Goal: Information Seeking & Learning: Compare options

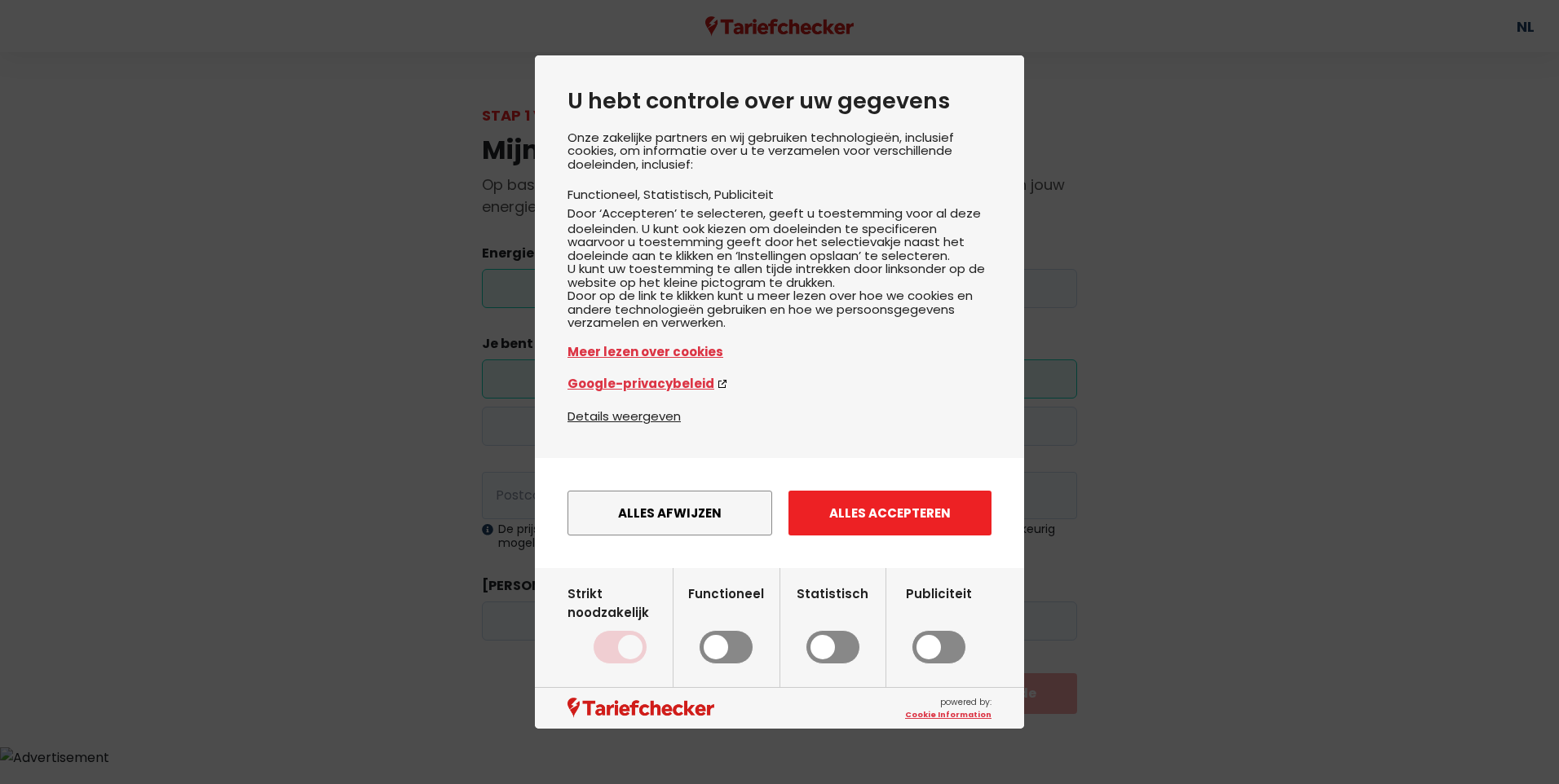
click at [894, 536] on button "Alles accepteren" at bounding box center [889, 513] width 203 height 45
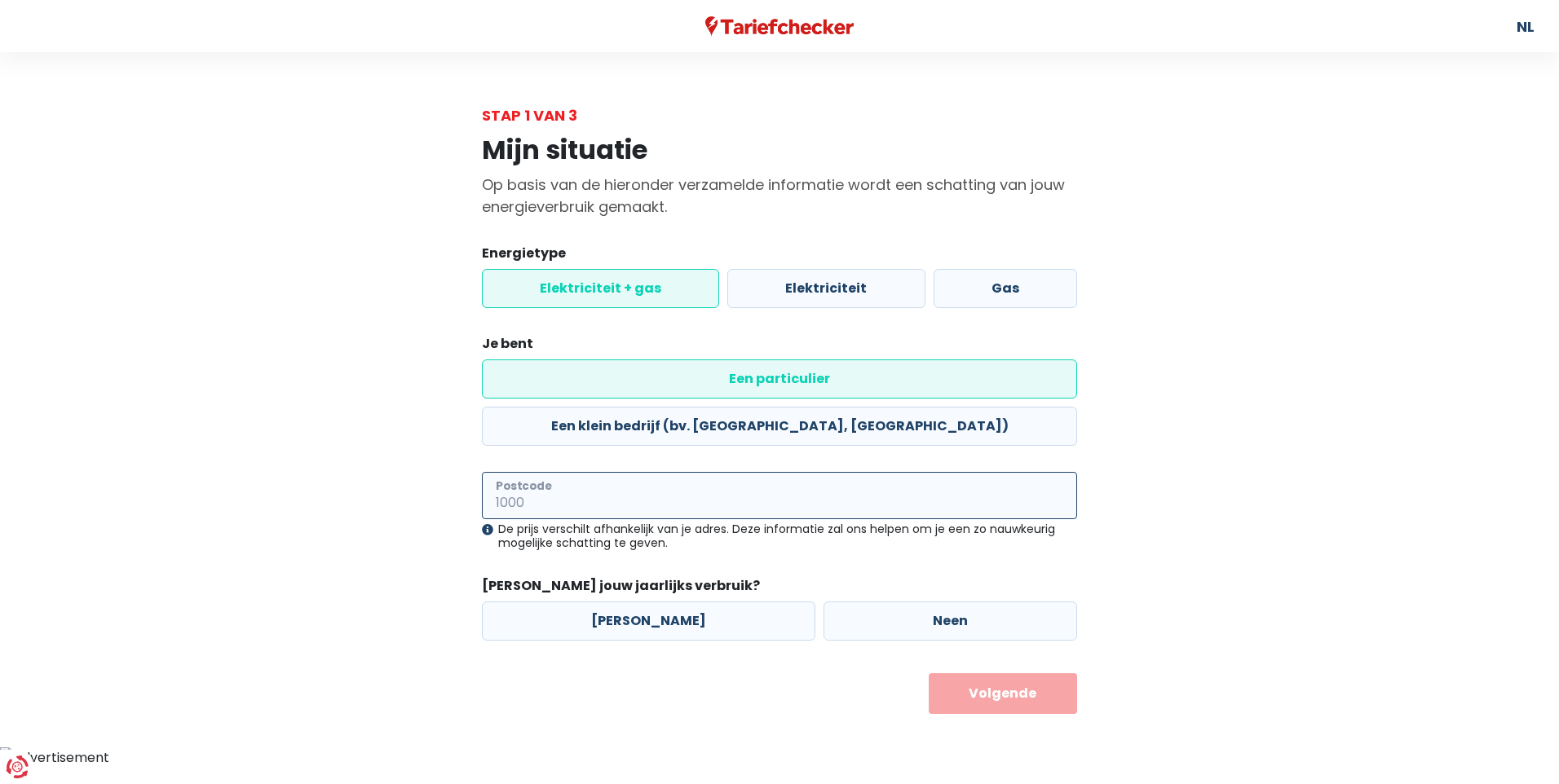
click at [681, 472] on input "Postcode" at bounding box center [779, 496] width 595 height 48
type input "9140"
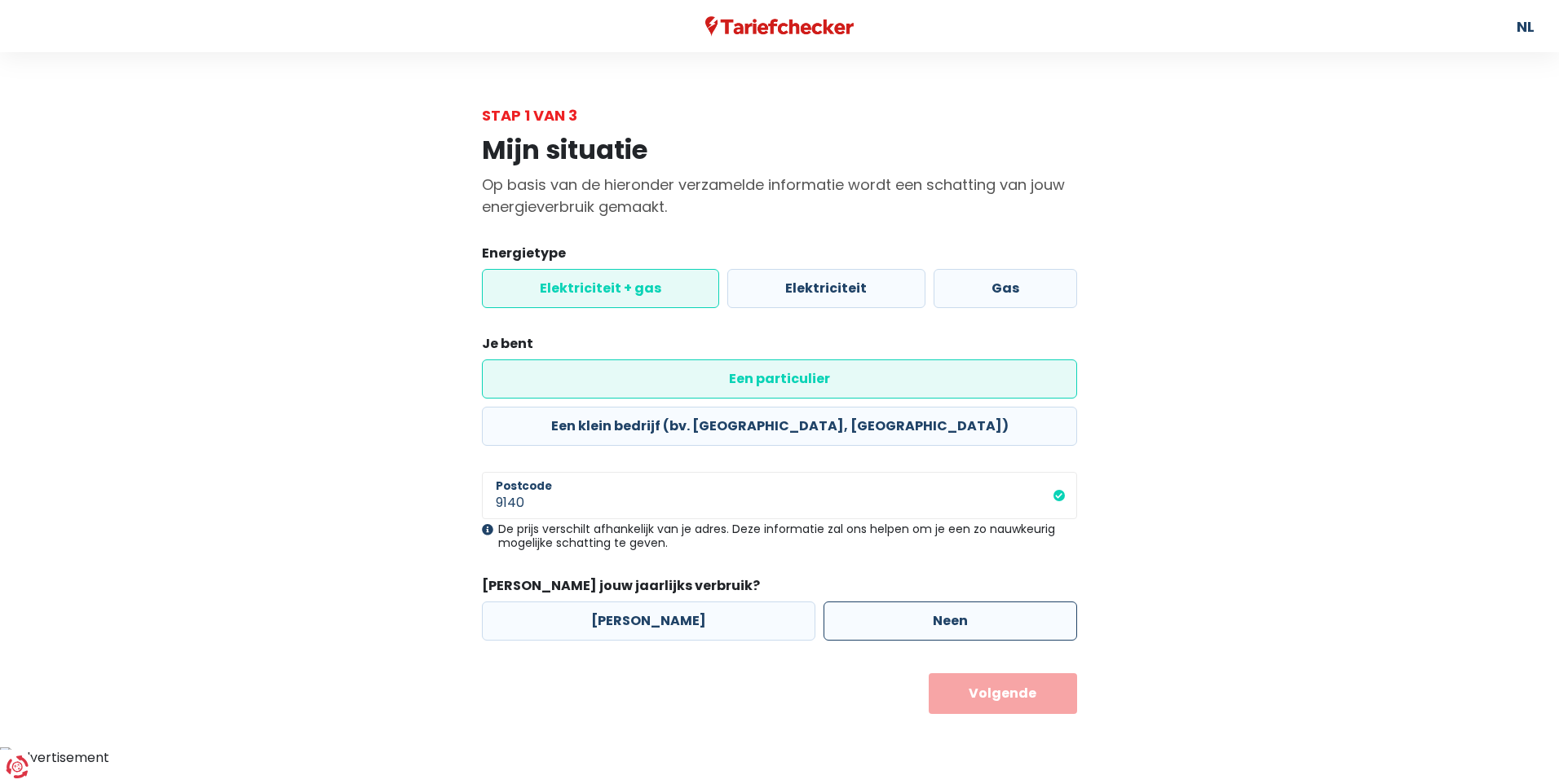
click at [856, 601] on label "Neen" at bounding box center [950, 620] width 253 height 39
click at [856, 601] on input "Neen" at bounding box center [950, 620] width 253 height 39
radio input "true"
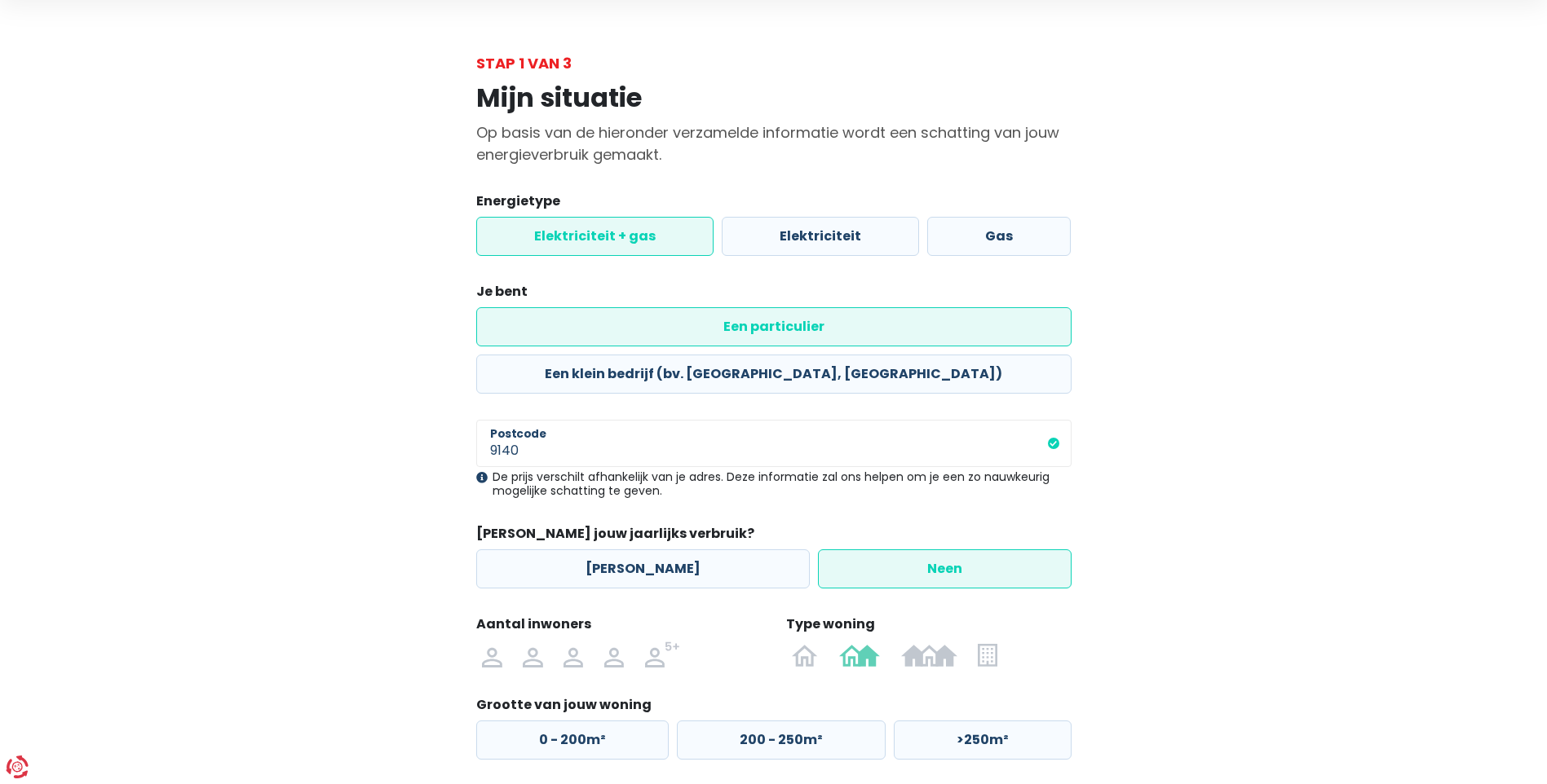
scroll to position [107, 0]
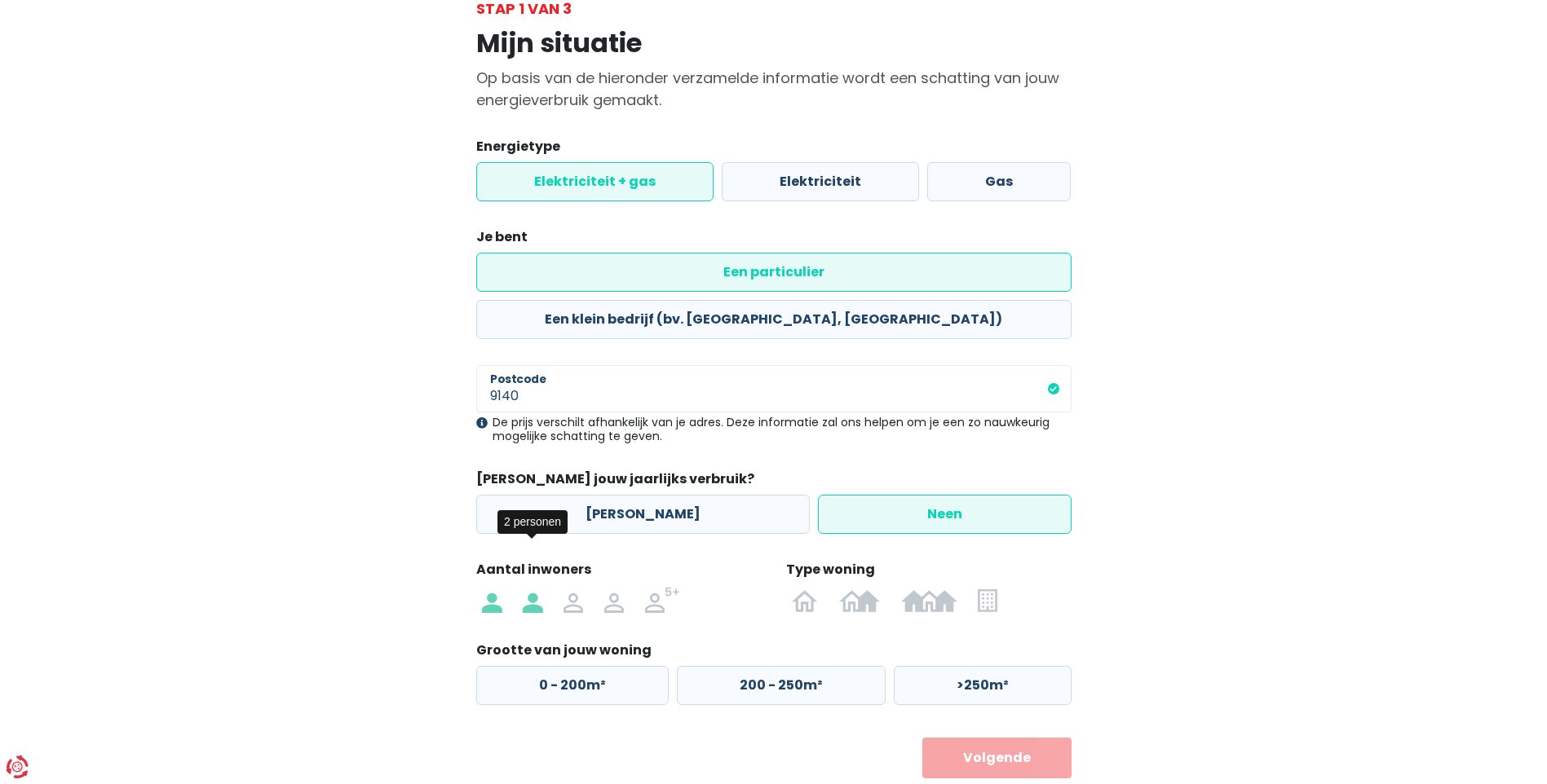
click at [538, 587] on img at bounding box center [532, 599] width 20 height 26
click at [538, 587] on input "radio" at bounding box center [532, 599] width 41 height 26
radio input "true"
click at [760, 666] on label "200 - 250m²" at bounding box center [781, 685] width 208 height 39
click at [760, 666] on input "200 - 250m²" at bounding box center [781, 685] width 208 height 39
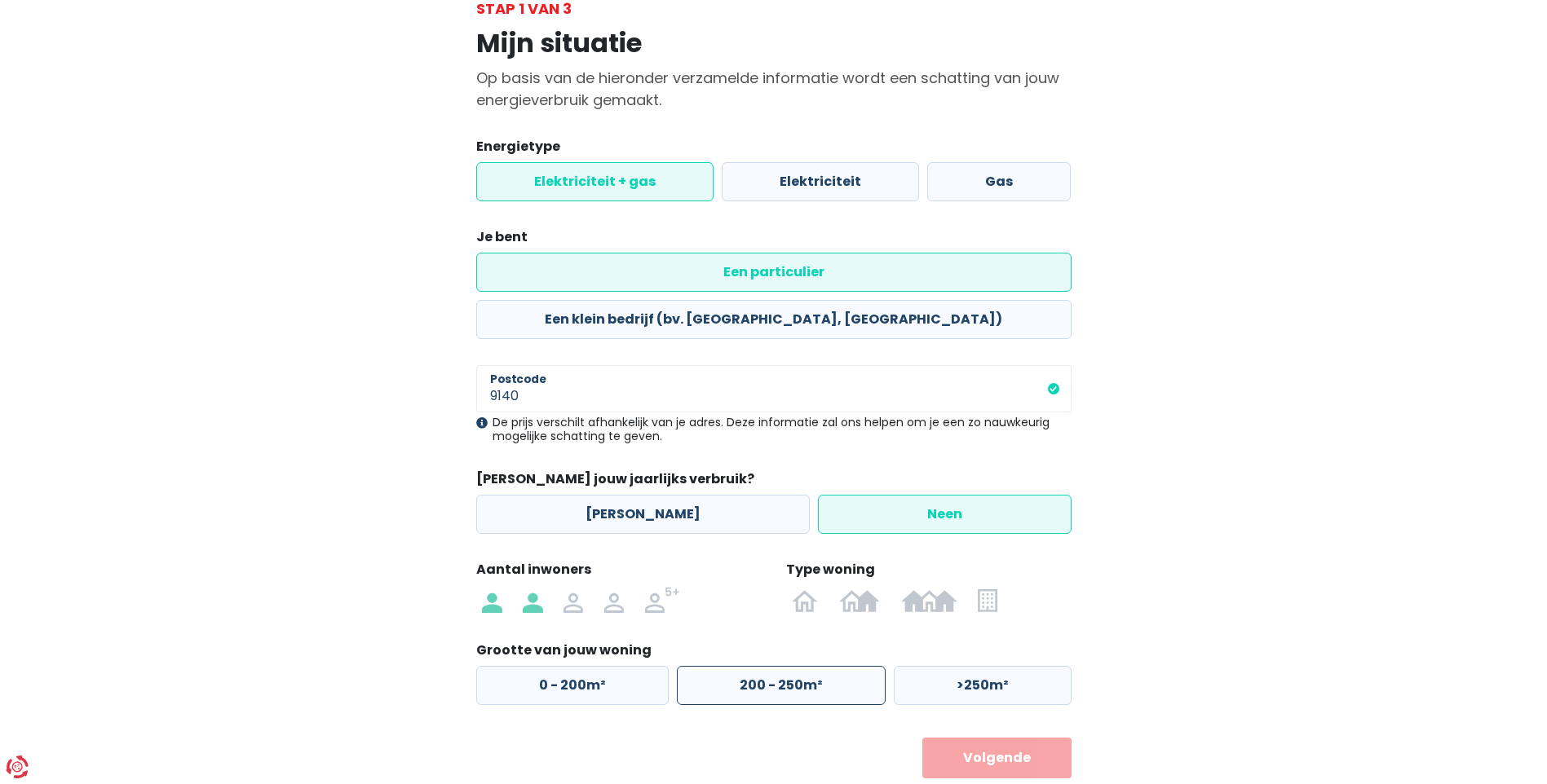
radio input "true"
click at [861, 587] on img at bounding box center [860, 599] width 41 height 26
click at [861, 587] on input "radio" at bounding box center [859, 599] width 62 height 26
radio input "true"
radio input "false"
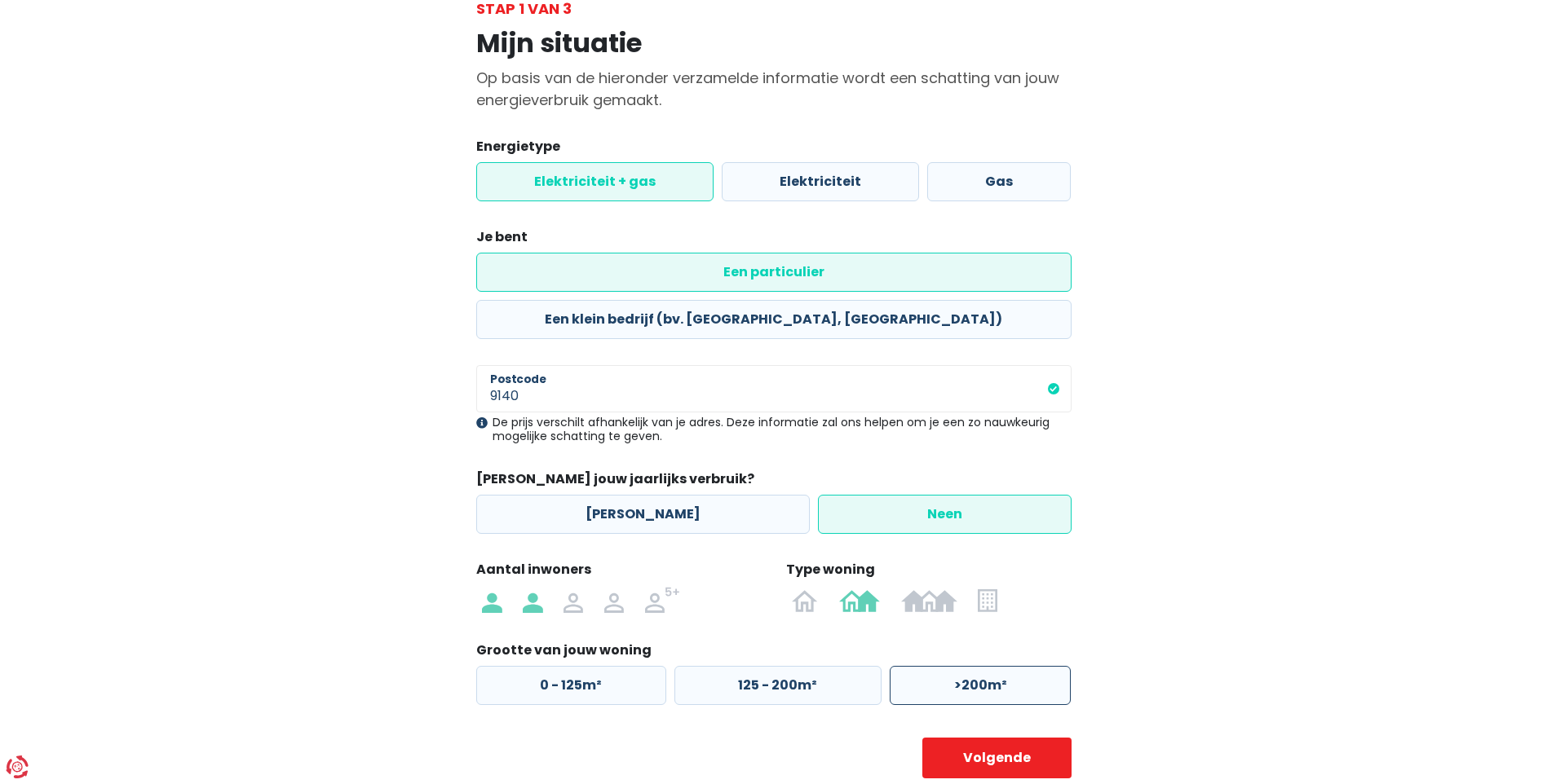
click at [922, 666] on label ">200m²" at bounding box center [981, 685] width 181 height 39
click at [922, 666] on input ">200m²" at bounding box center [981, 685] width 181 height 39
radio input "true"
click at [789, 666] on label "125 - 200m²" at bounding box center [779, 685] width 208 height 39
click at [789, 666] on input "125 - 200m²" at bounding box center [779, 685] width 208 height 39
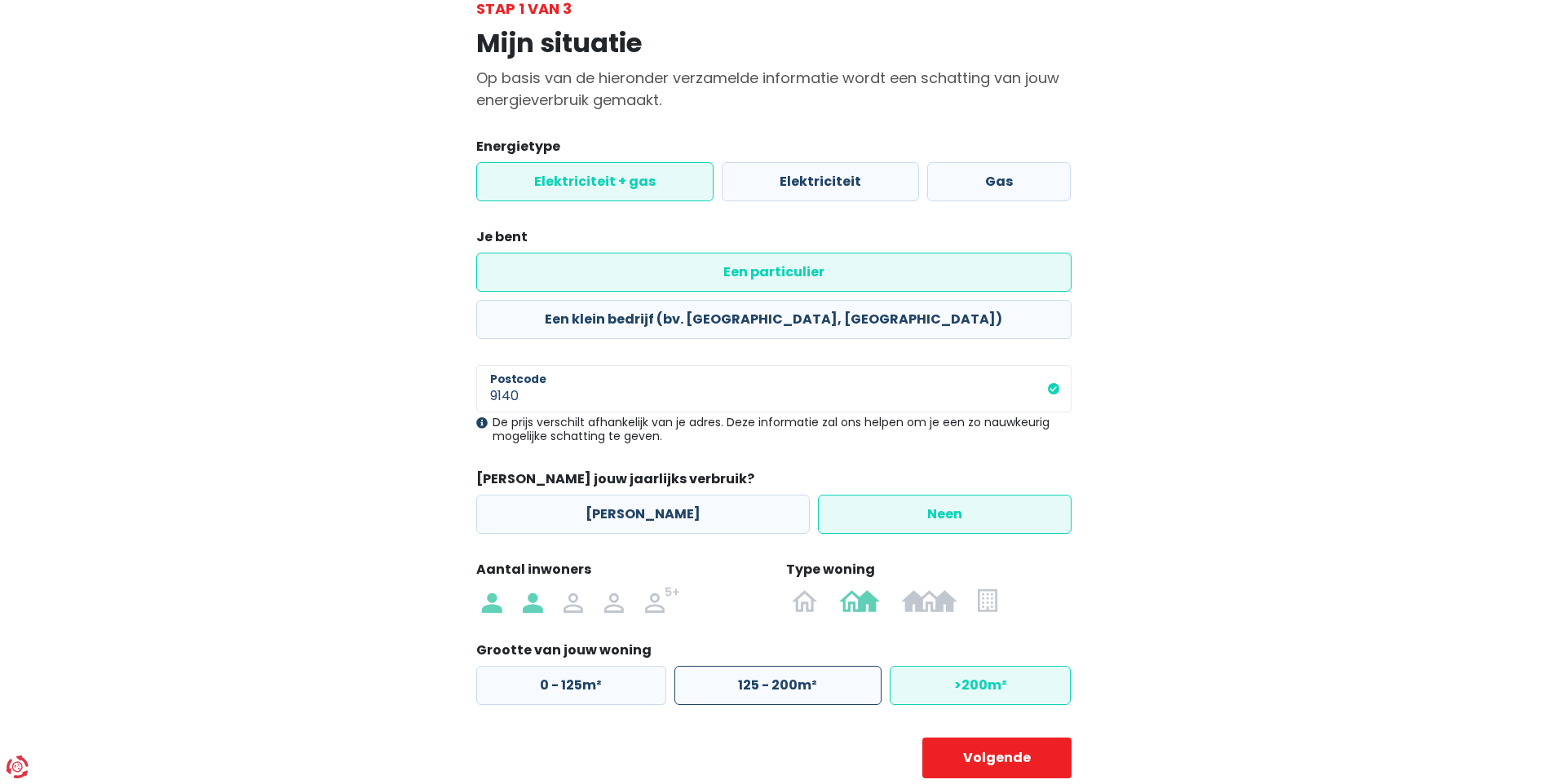
radio input "true"
radio input "false"
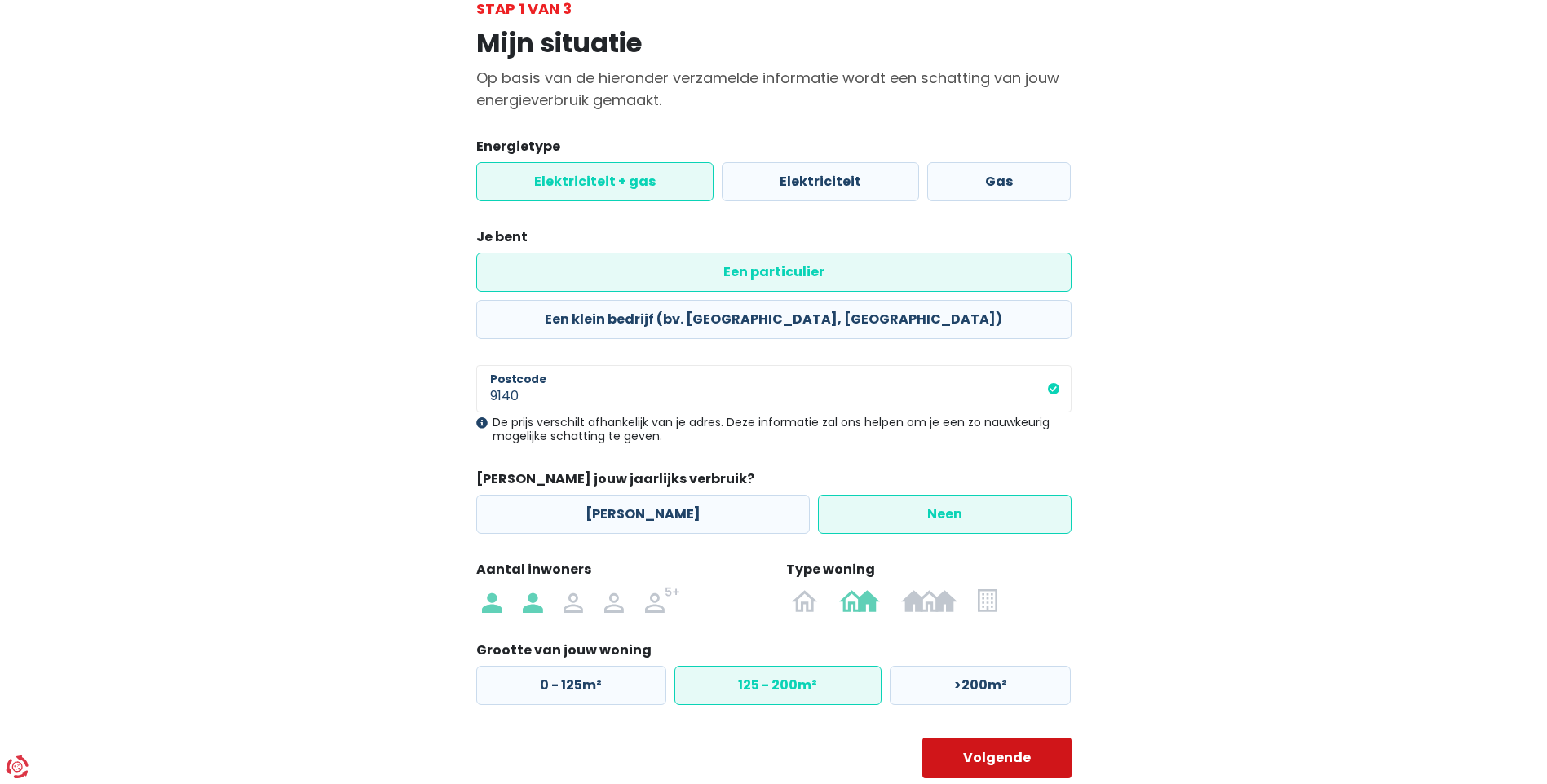
click at [993, 737] on button "Volgende" at bounding box center [997, 757] width 149 height 41
select select
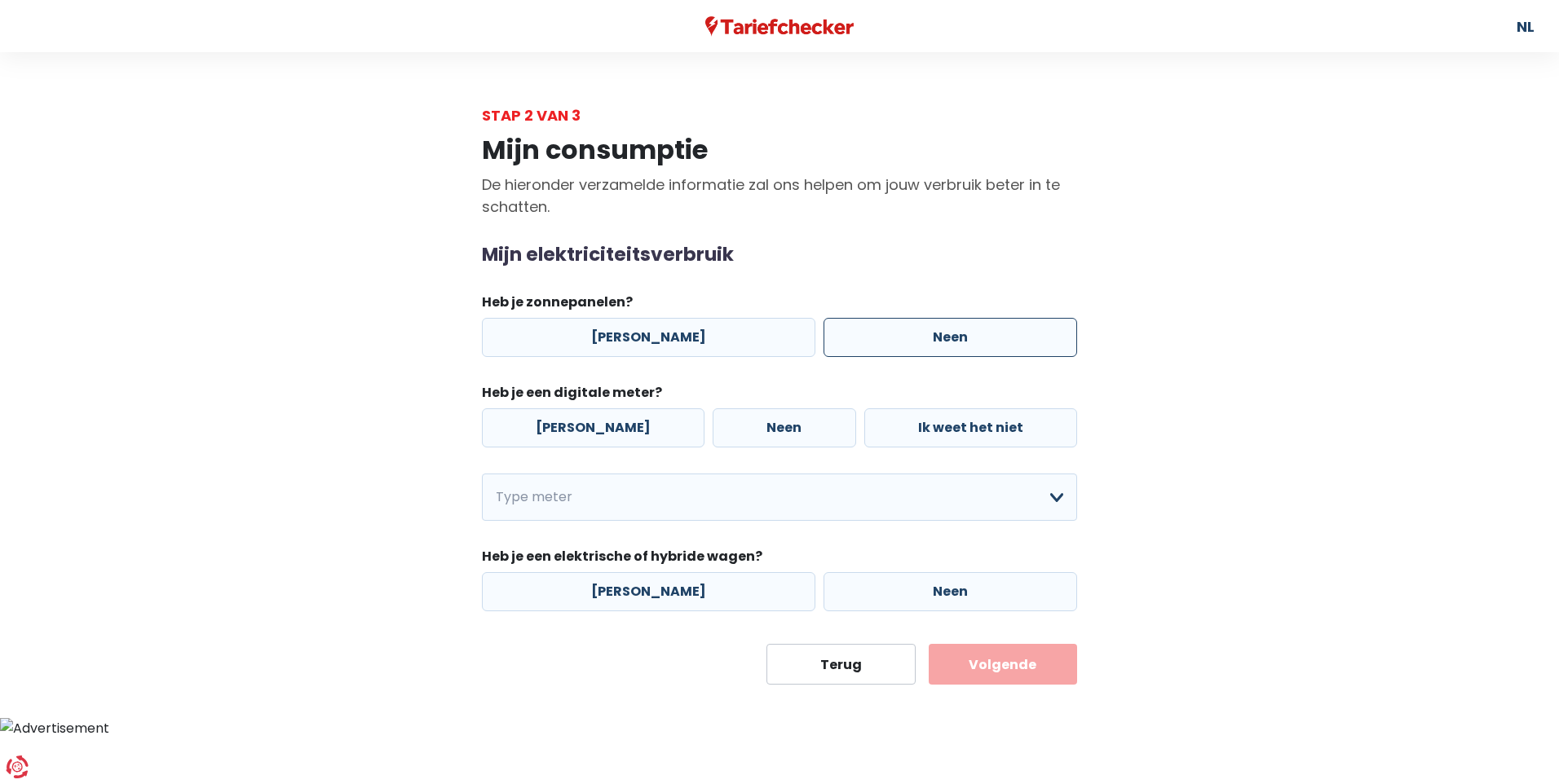
click at [914, 343] on label "Neen" at bounding box center [950, 337] width 253 height 39
click at [914, 343] on input "Neen" at bounding box center [950, 337] width 253 height 39
radio input "true"
click at [611, 429] on label "[PERSON_NAME]" at bounding box center [593, 427] width 223 height 39
click at [611, 429] on input "[PERSON_NAME]" at bounding box center [593, 427] width 223 height 39
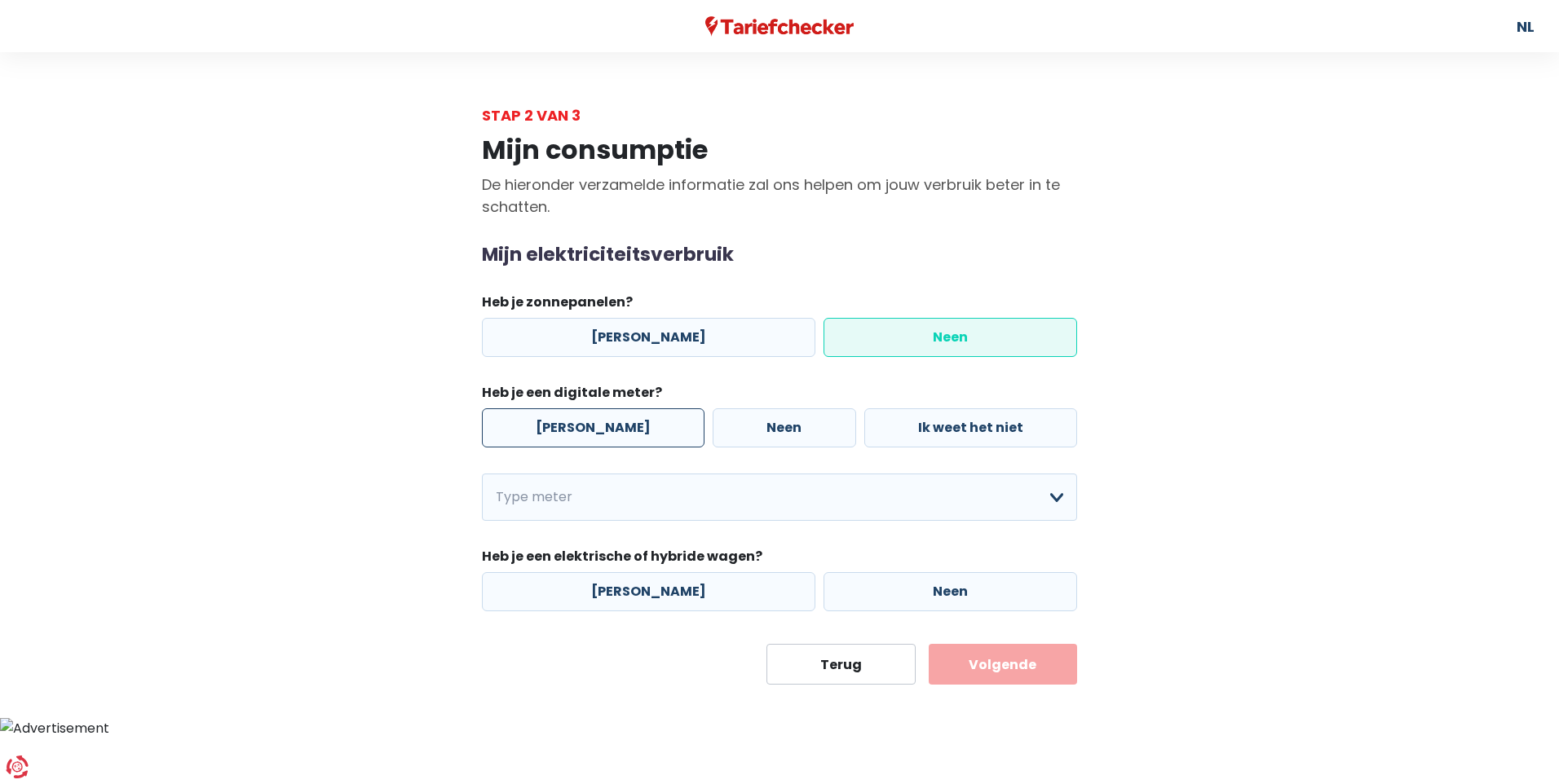
radio input "true"
click at [999, 413] on label "Ik weet het niet" at bounding box center [971, 427] width 213 height 39
click at [999, 413] on input "Ik weet het niet" at bounding box center [971, 427] width 213 height 39
radio input "true"
radio input "false"
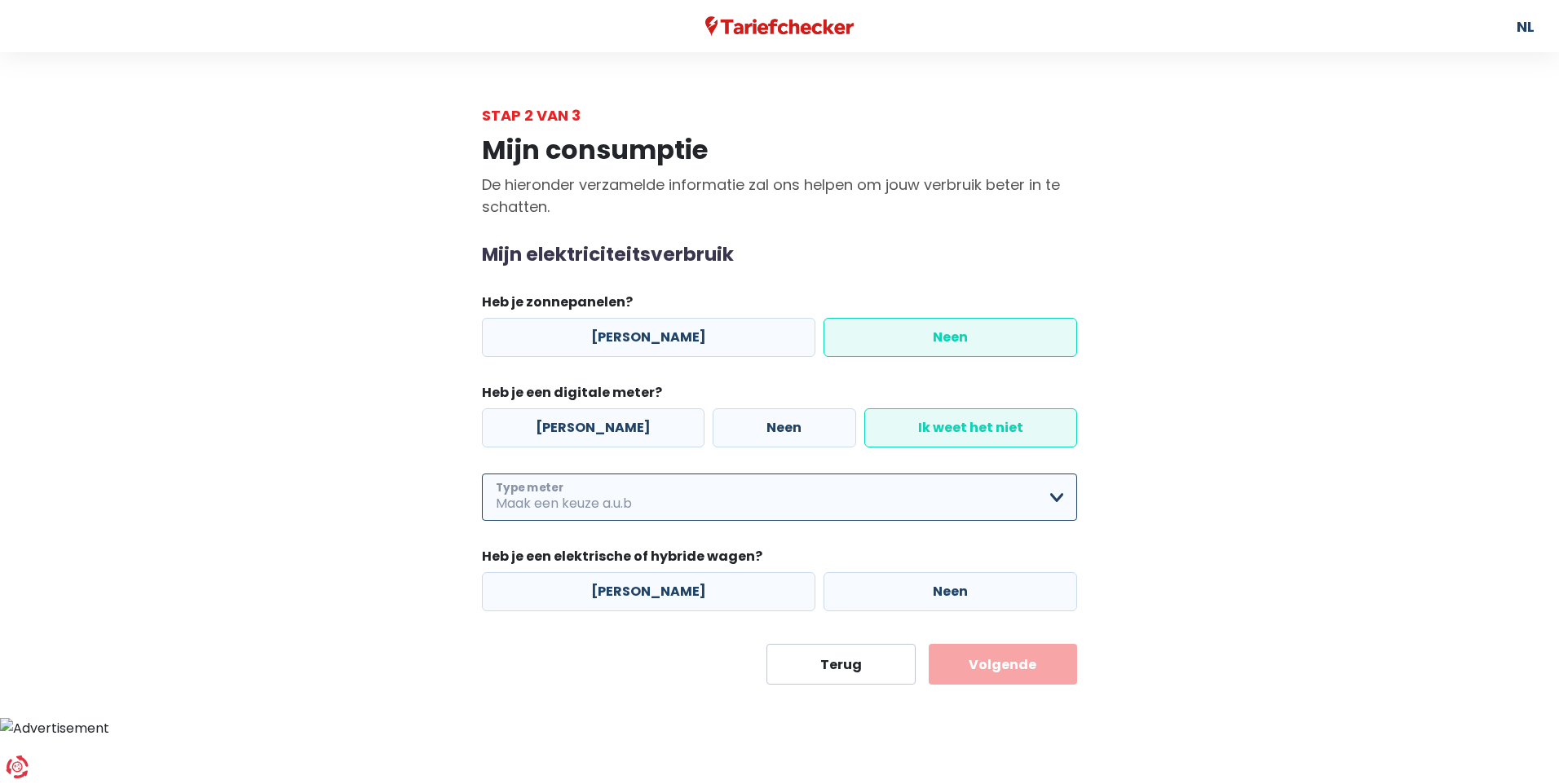
click at [1001, 489] on select "Enkelvoudig Tweevoudig Enkelvoudig + uitsluitend nachttarief Tweevoudig + uitsl…" at bounding box center [779, 498] width 595 height 48
click at [938, 602] on label "Neen" at bounding box center [950, 591] width 253 height 39
click at [938, 602] on input "Neen" at bounding box center [950, 591] width 253 height 39
radio input "true"
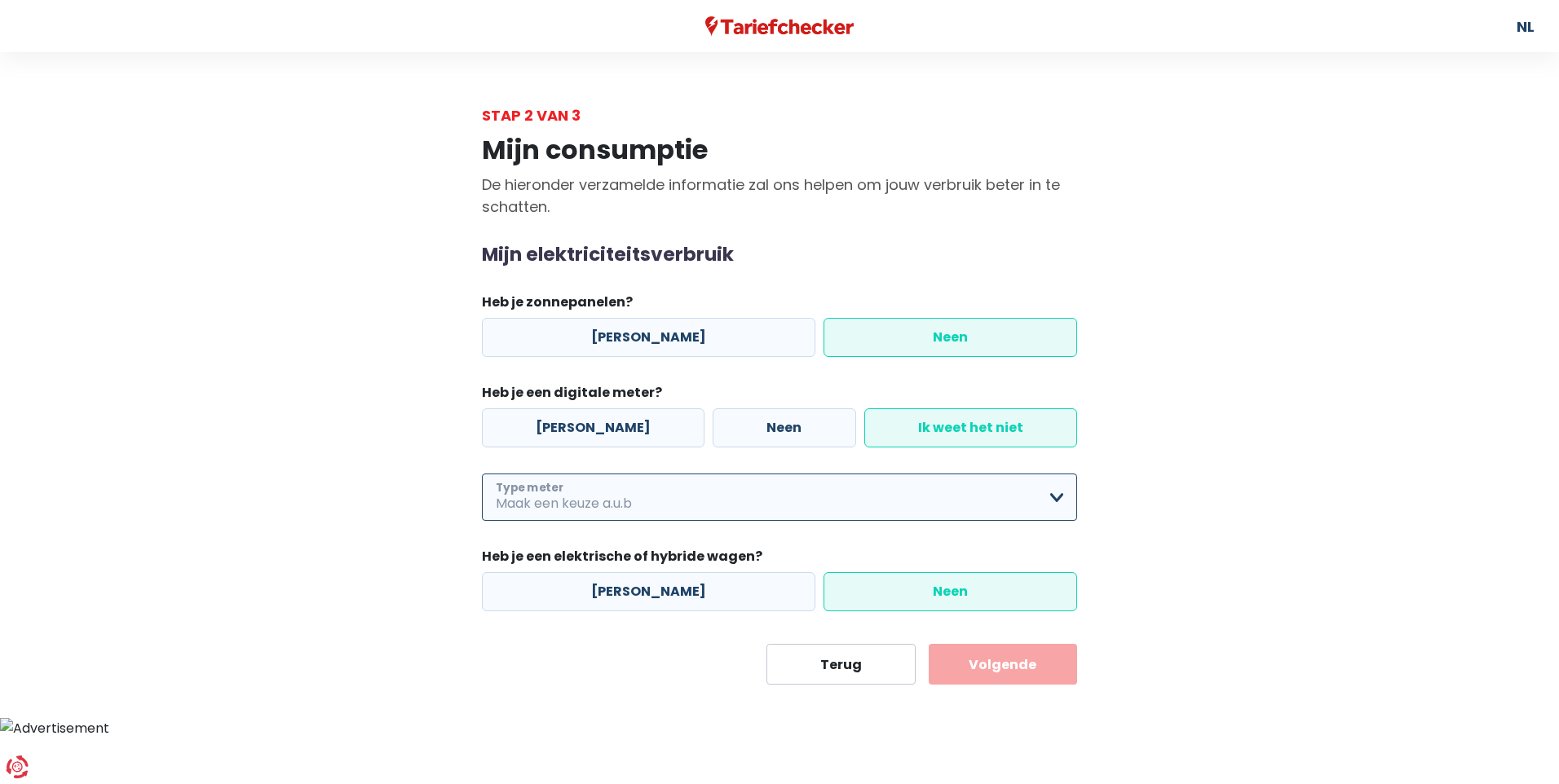
click at [665, 493] on select "Enkelvoudig Tweevoudig Enkelvoudig + uitsluitend nachttarief Tweevoudig + uitsl…" at bounding box center [779, 498] width 595 height 48
click at [482, 474] on select "Enkelvoudig Tweevoudig Enkelvoudig + uitsluitend nachttarief Tweevoudig + uitsl…" at bounding box center [779, 498] width 595 height 48
select select "day_single_rate"
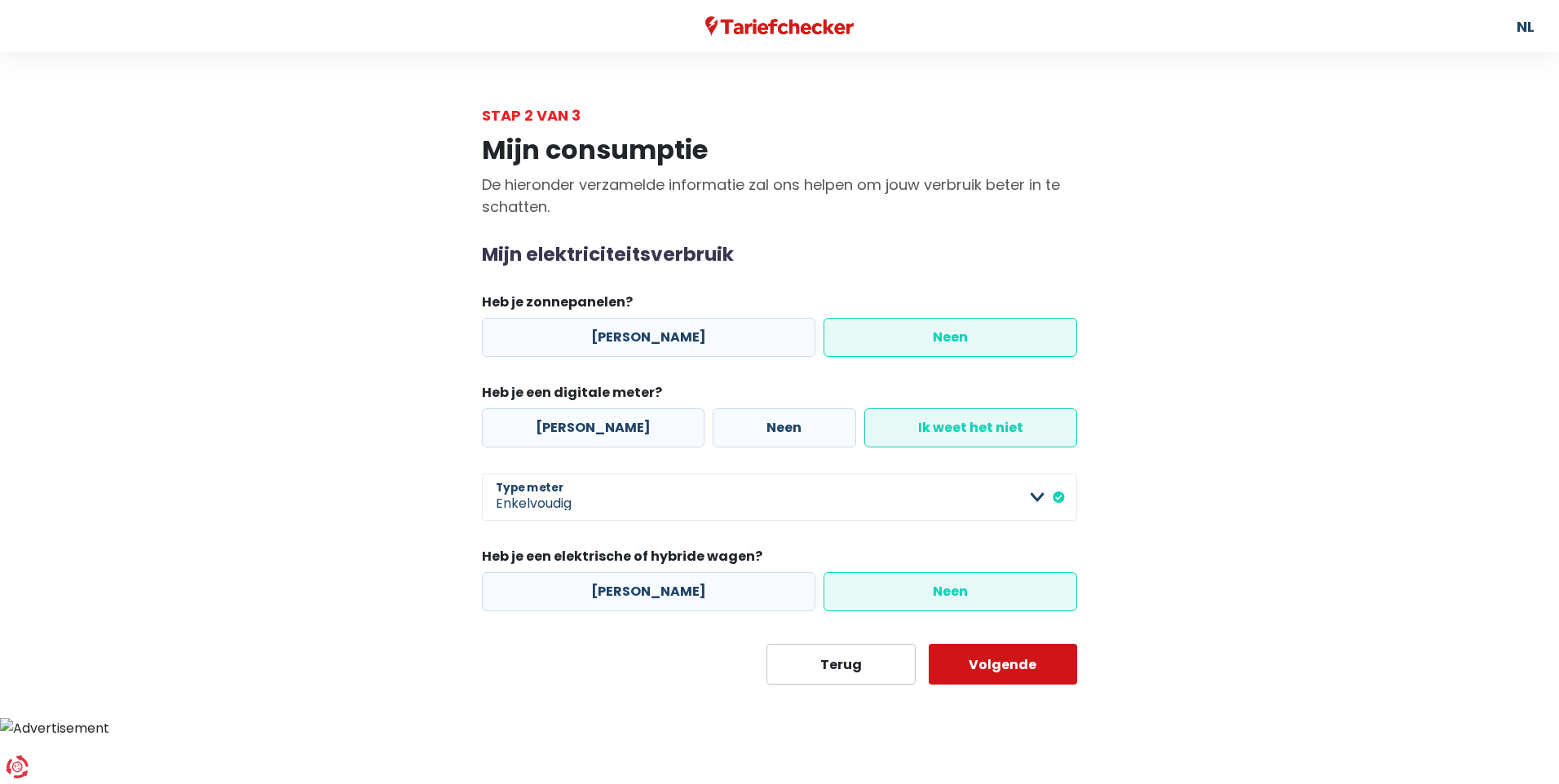
click at [1036, 669] on button "Volgende" at bounding box center [1003, 664] width 149 height 41
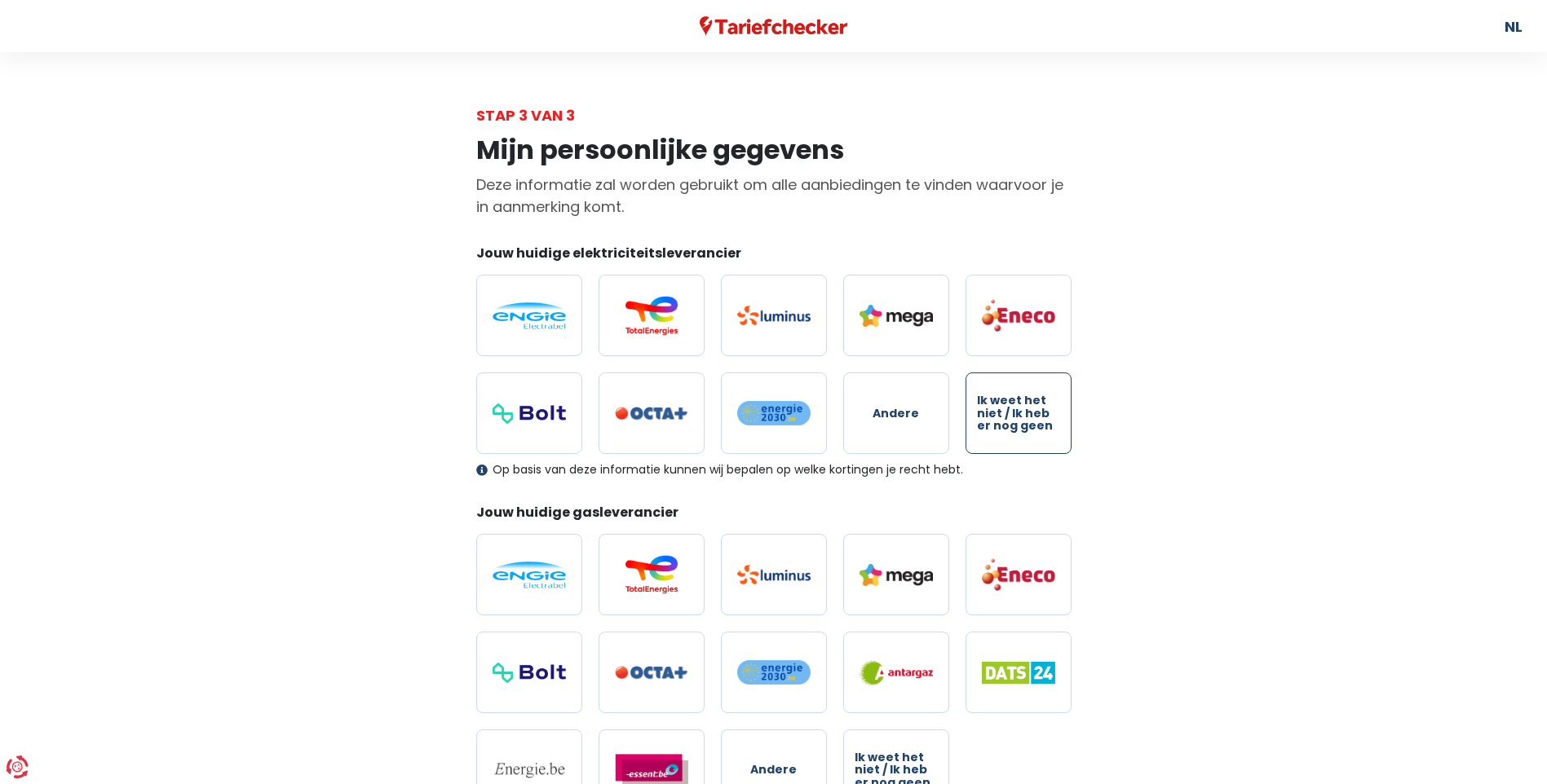
click at [1021, 435] on label "Ik weet het niet / Ik heb er nog geen" at bounding box center [1018, 414] width 106 height 82
click at [1021, 435] on input "Ik weet het niet / Ik heb er nog geen" at bounding box center [1018, 414] width 106 height 82
radio input "true"
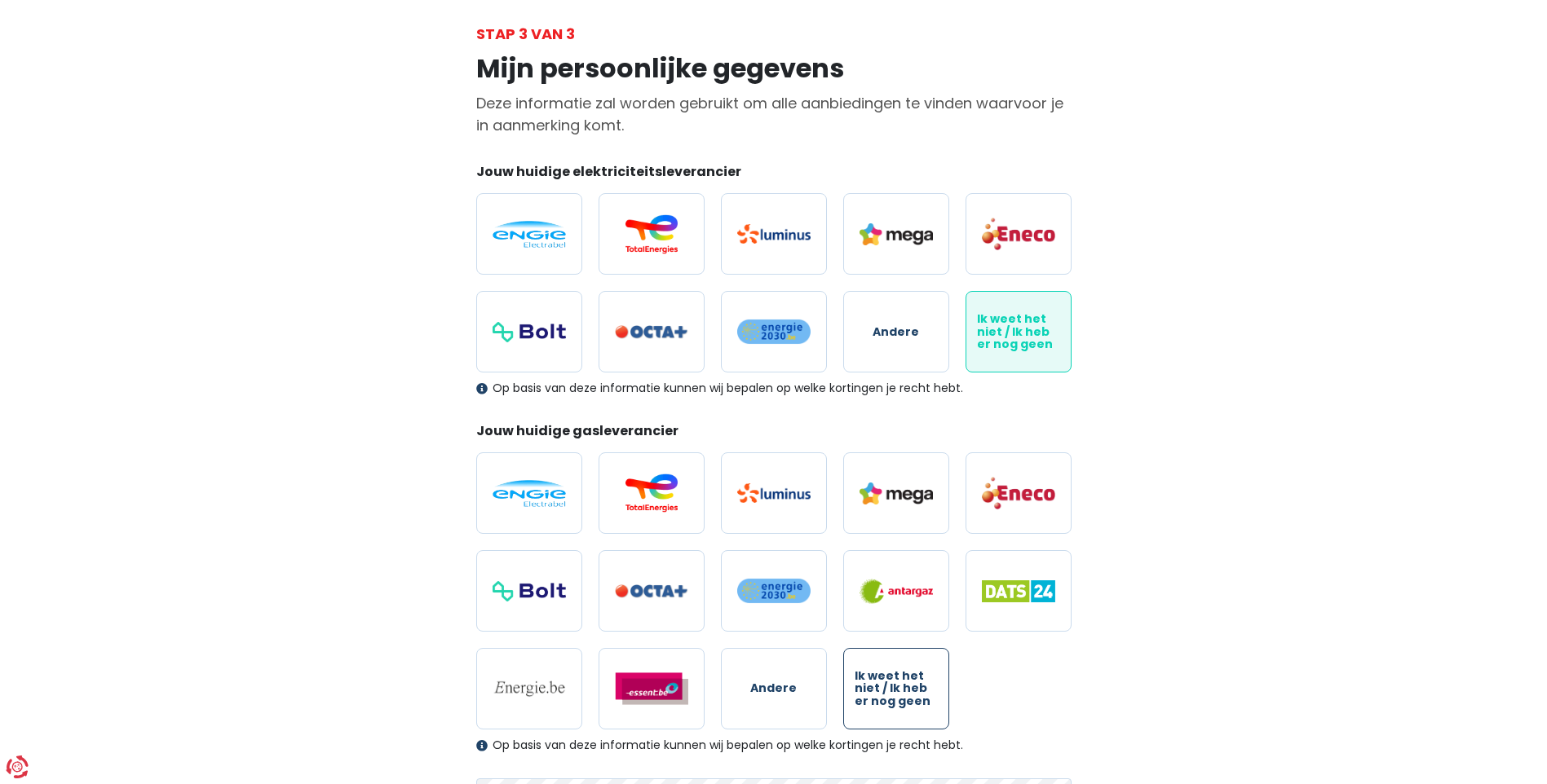
click at [908, 685] on span "Ik weet het niet / Ik heb er nog geen" at bounding box center [896, 688] width 83 height 37
click at [908, 685] on input "Ik weet het niet / Ik heb er nog geen" at bounding box center [896, 689] width 106 height 82
radio input "true"
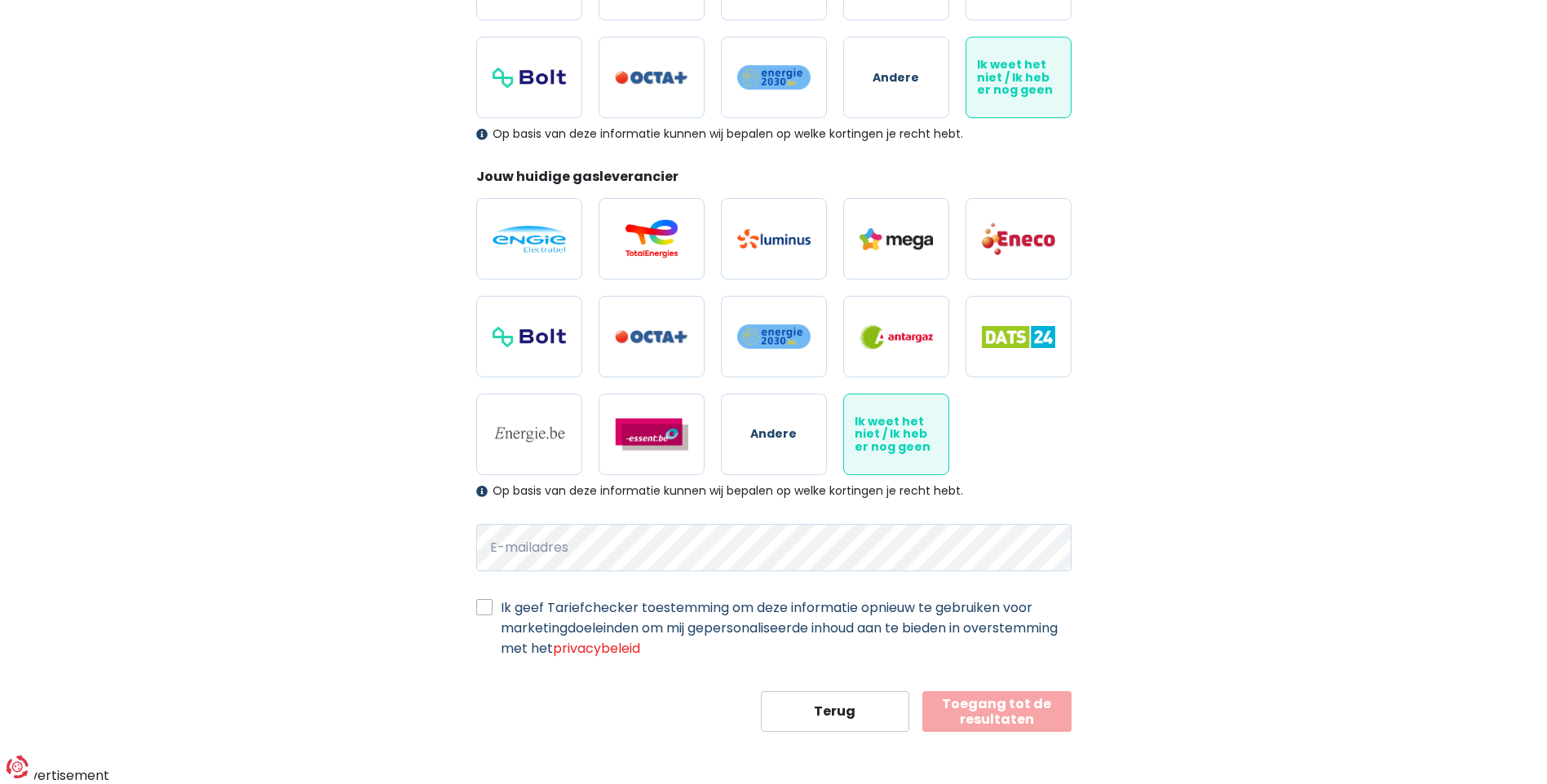
scroll to position [337, 0]
click at [631, 612] on label "Ik geef Tariefchecker toestemming om deze informatie opnieuw te gebruiken voor …" at bounding box center [786, 627] width 571 height 61
click at [492, 612] on input "Ik geef Tariefchecker toestemming om deze informatie opnieuw te gebruiken voor …" at bounding box center [484, 604] width 16 height 16
checkbox input "true"
click at [988, 684] on form "Jouw huidige elektriciteitsleverancier Andere Ik weet het niet / Ik heb er nog …" at bounding box center [773, 319] width 595 height 824
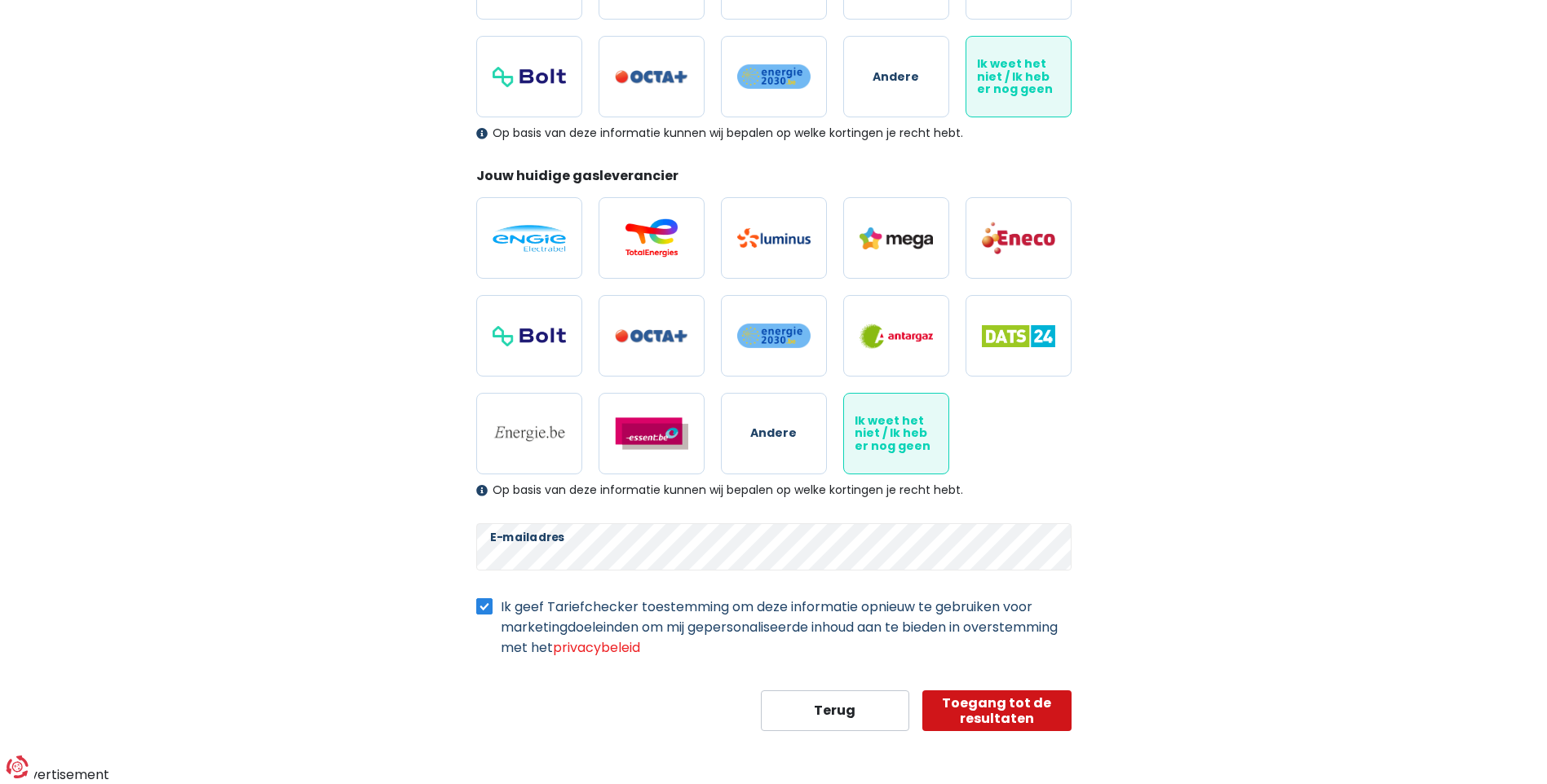
click at [992, 700] on button "Toegang tot de resultaten" at bounding box center [997, 711] width 149 height 41
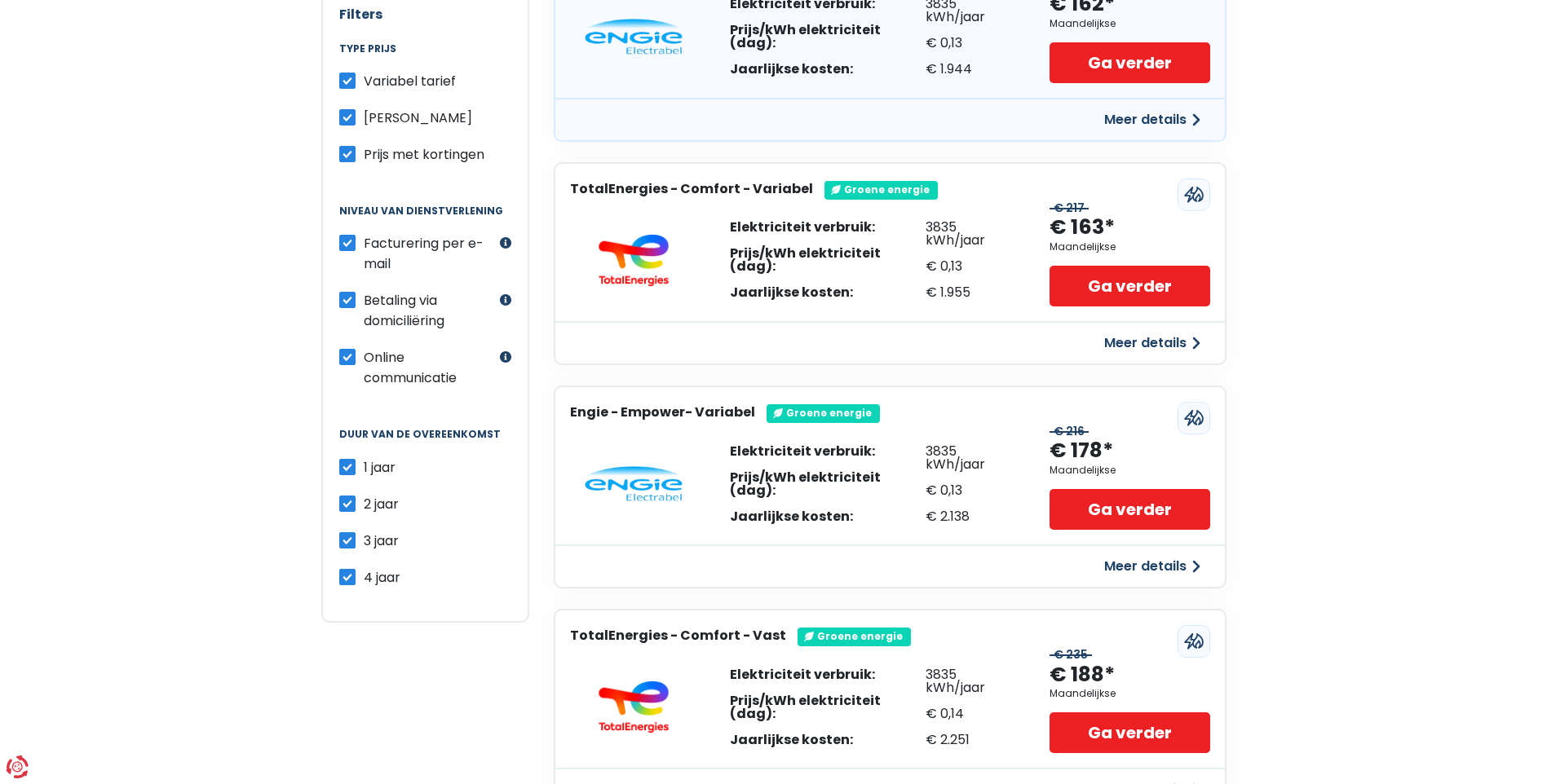
scroll to position [815, 0]
